Goal: Task Accomplishment & Management: Complete application form

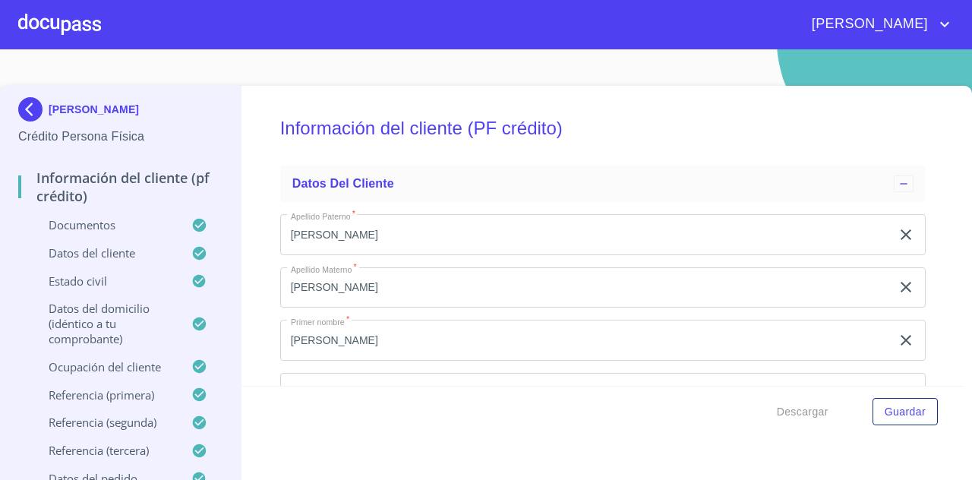
click at [887, 30] on span "[PERSON_NAME]" at bounding box center [868, 24] width 135 height 24
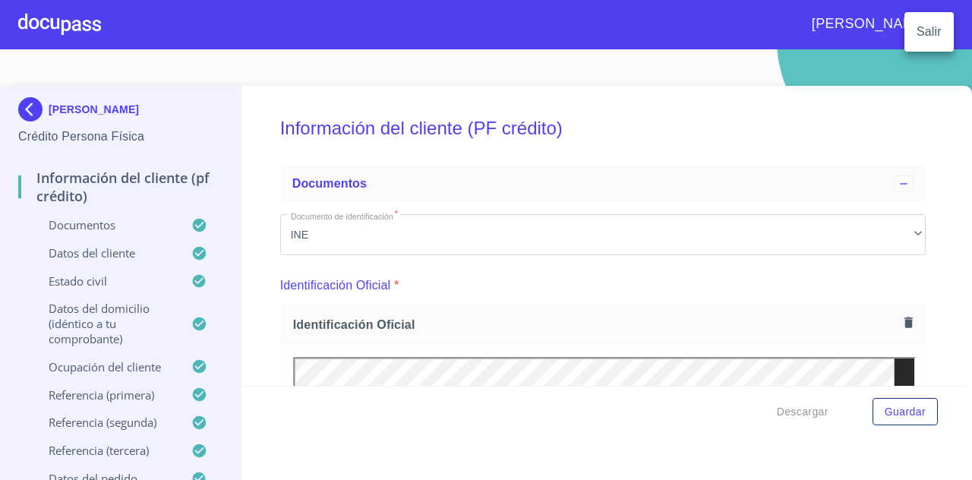
click at [35, 111] on div at bounding box center [486, 240] width 972 height 480
click at [30, 103] on img at bounding box center [33, 109] width 30 height 24
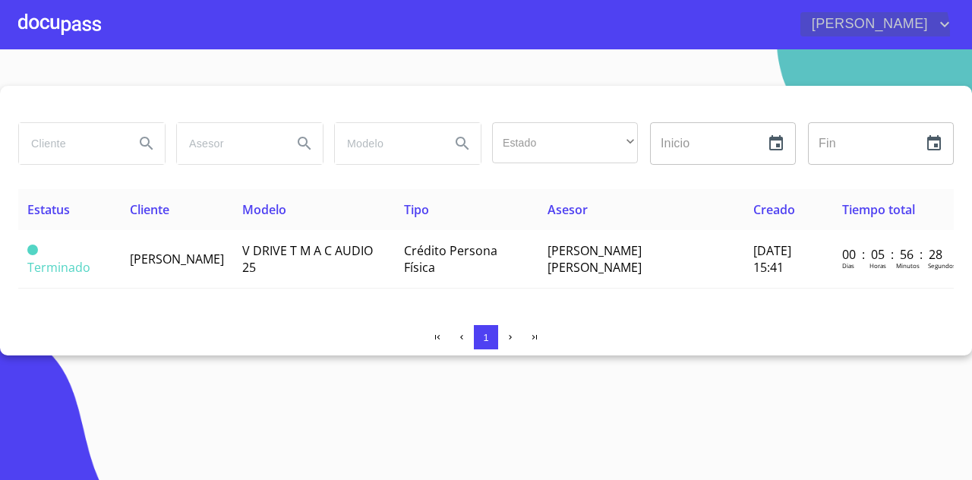
click at [880, 33] on span "[PERSON_NAME]" at bounding box center [868, 24] width 135 height 24
click at [947, 39] on li "Salir" at bounding box center [929, 31] width 49 height 27
